Goal: Task Accomplishment & Management: Complete application form

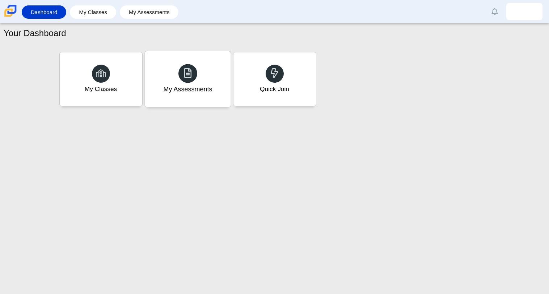
click at [196, 57] on div "My Assessments" at bounding box center [188, 79] width 86 height 56
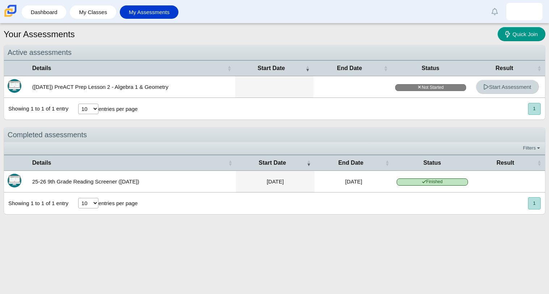
click at [506, 93] on link "Start Assessment" at bounding box center [506, 87] width 63 height 14
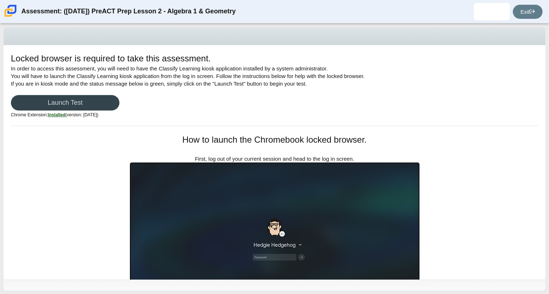
click at [52, 104] on link "Launch Test" at bounding box center [65, 103] width 108 height 16
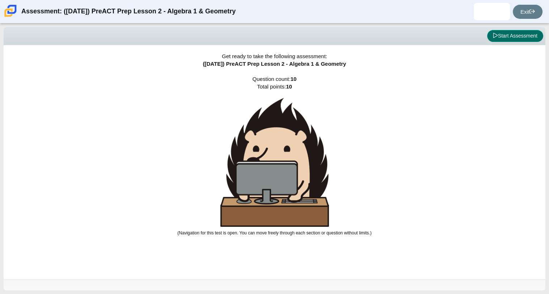
click at [500, 32] on button "Start Assessment" at bounding box center [515, 36] width 56 height 12
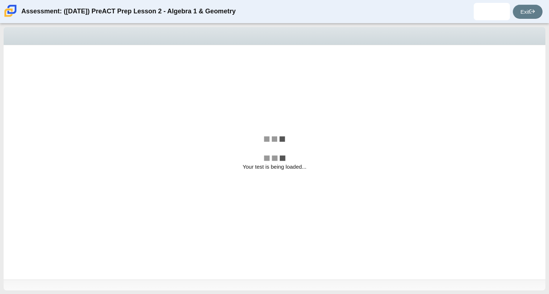
select select "bbf5d072-3e0b-44c4-9a12-6e7c9033f65b"
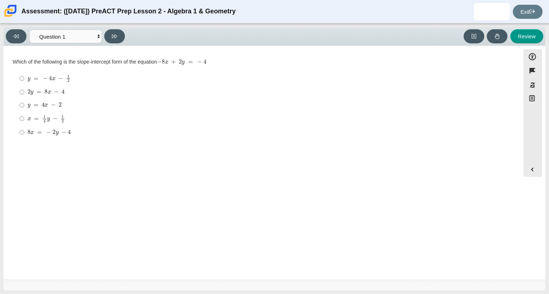
click at [21, 210] on div "Question Which of the following is the slope-intercept form of the equation − 8…" at bounding box center [261, 164] width 509 height 226
click at [38, 214] on div "Question Which of the following is the slope-intercept form of the equation − 8…" at bounding box center [261, 164] width 509 height 226
